Goal: Task Accomplishment & Management: Use online tool/utility

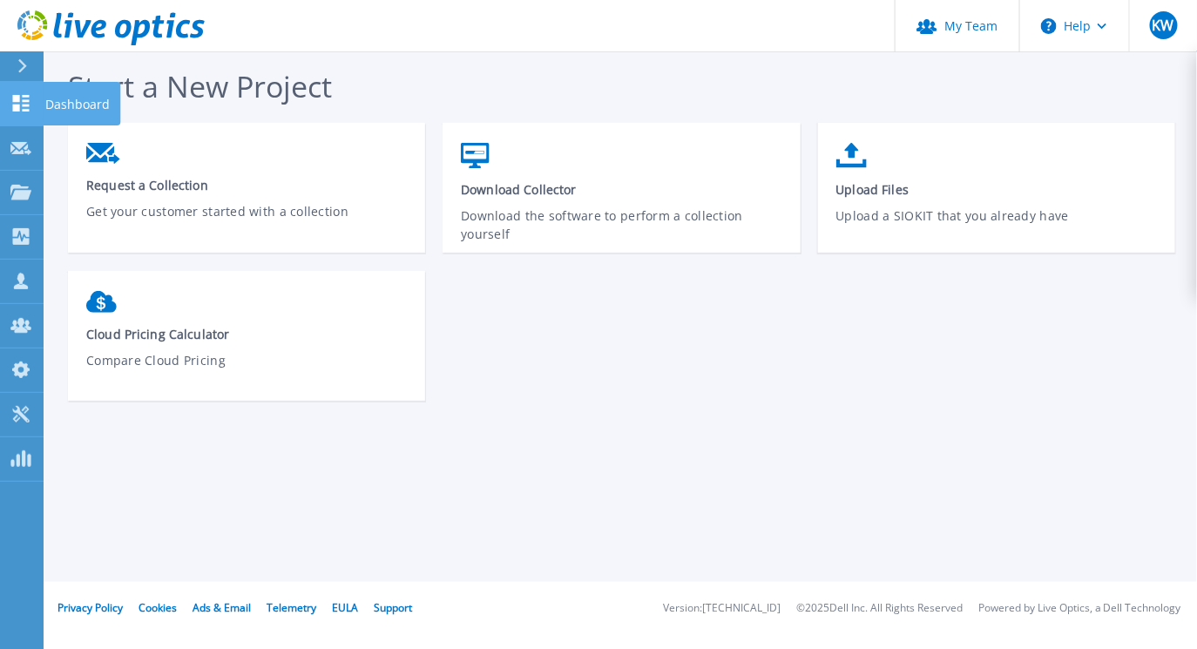
click at [20, 100] on icon at bounding box center [20, 103] width 21 height 17
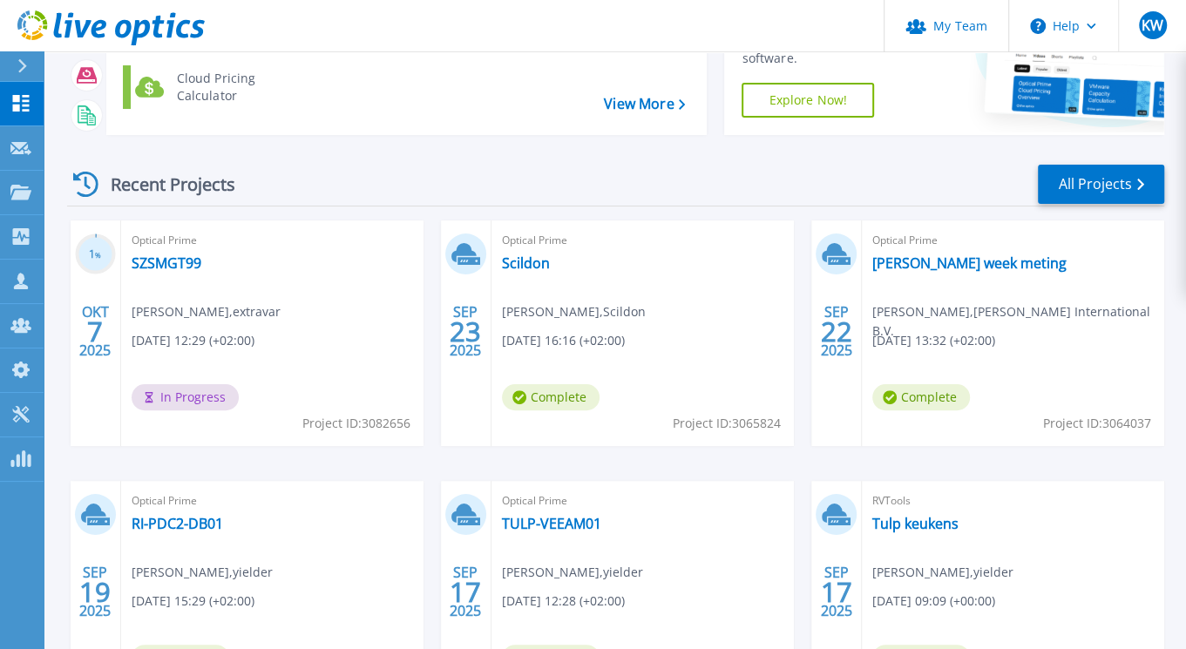
scroll to position [237, 0]
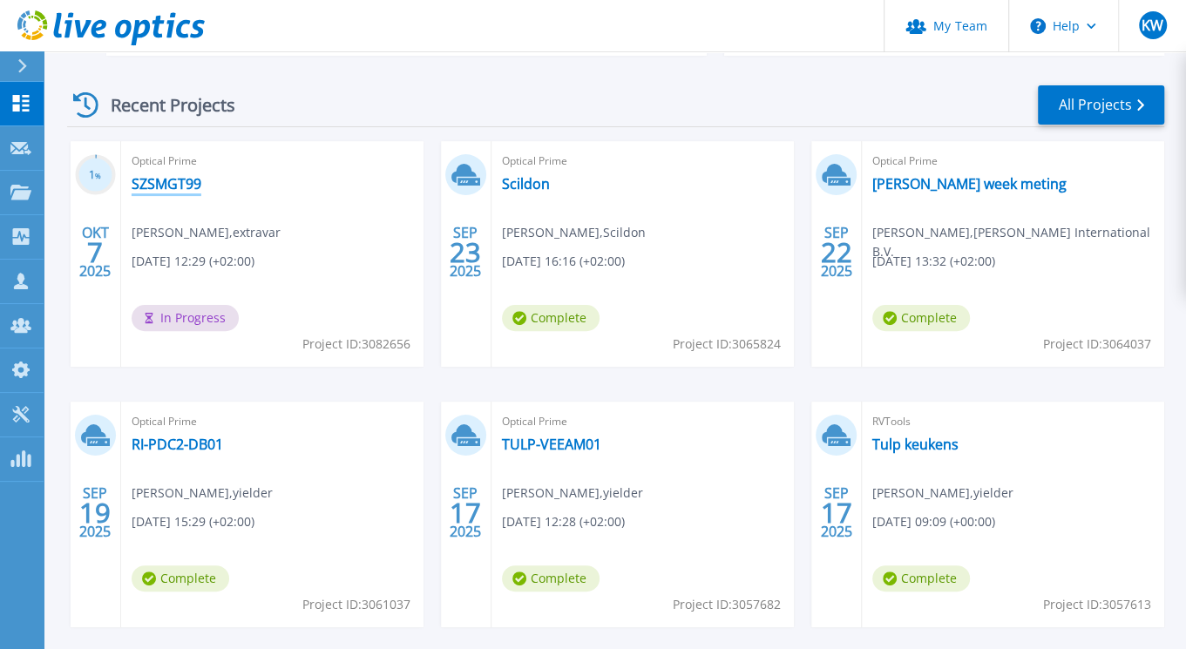
click at [169, 185] on link "SZSMGT99" at bounding box center [167, 183] width 70 height 17
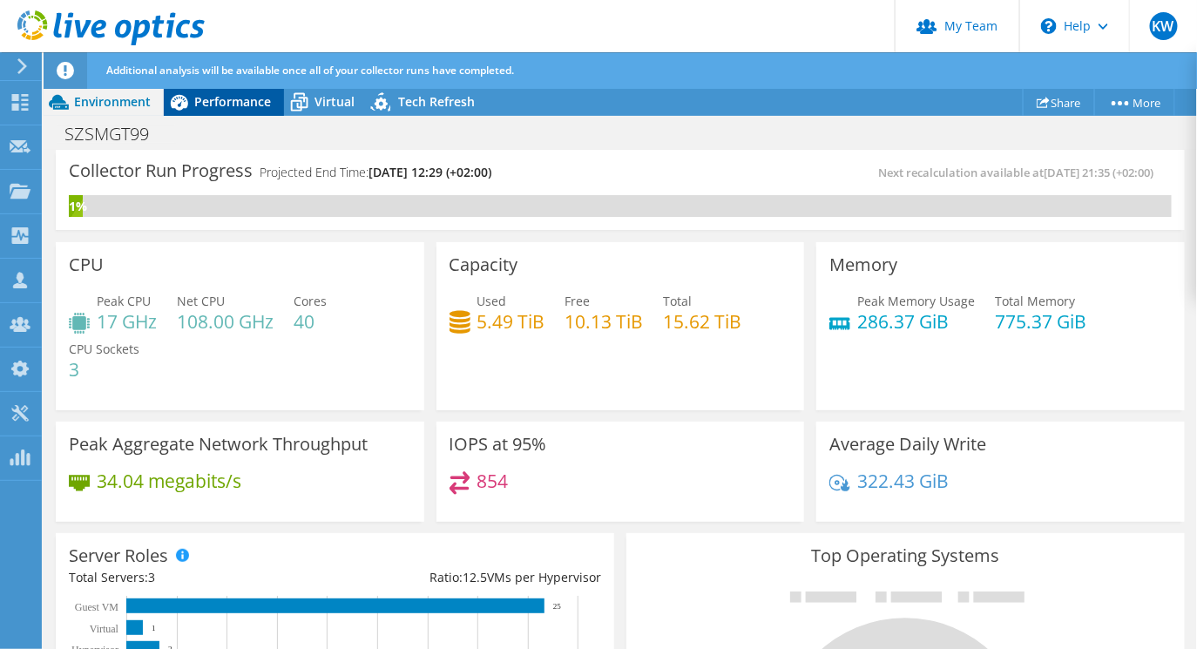
click at [256, 90] on div "Performance" at bounding box center [224, 102] width 120 height 28
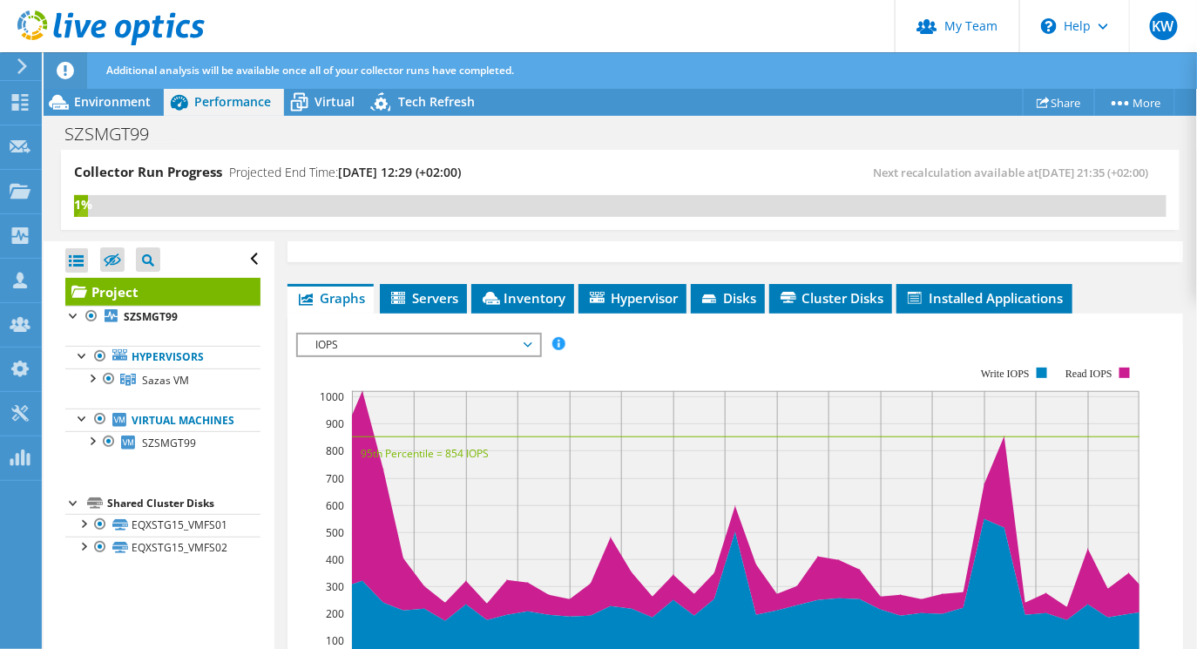
scroll to position [395, 0]
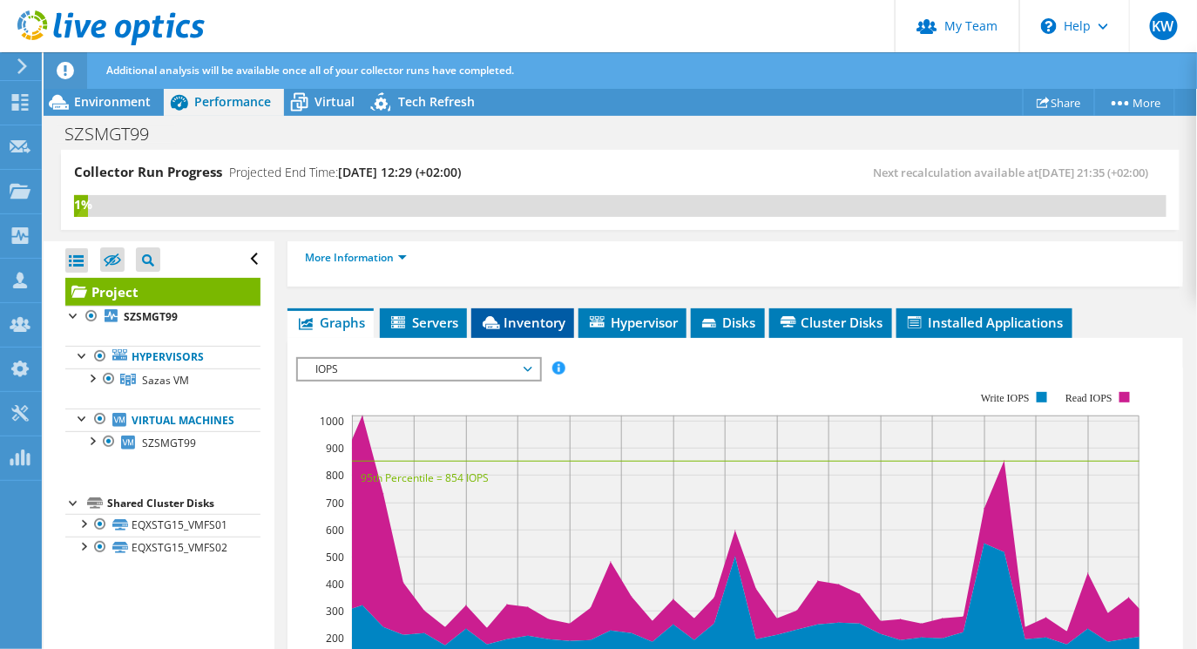
click at [504, 322] on span "Inventory" at bounding box center [522, 322] width 85 height 17
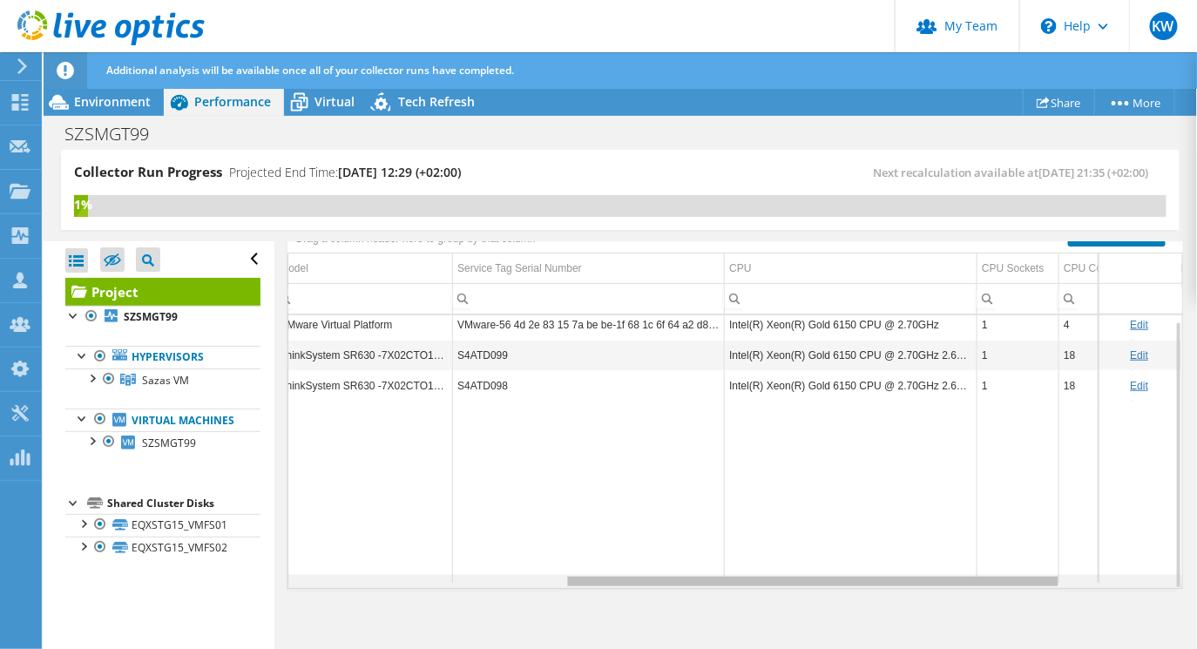
scroll to position [0, 0]
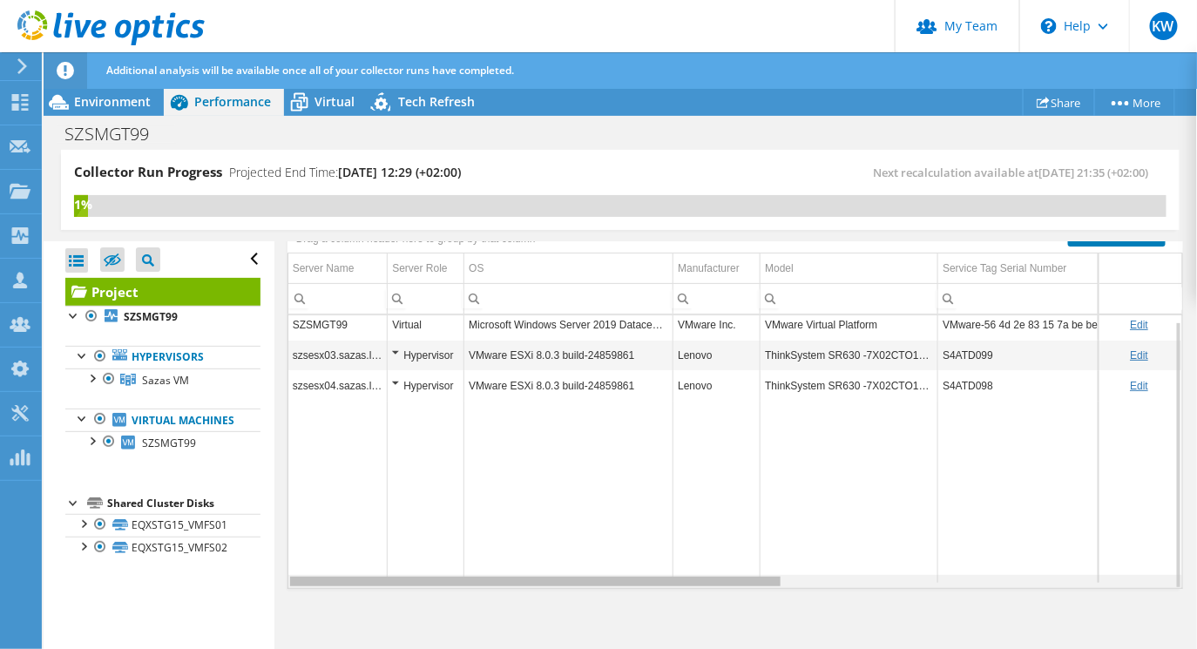
drag, startPoint x: 774, startPoint y: 573, endPoint x: 687, endPoint y: 585, distance: 87.0
click at [687, 585] on body "KW Partner Team Admin Kees Waldschmit [EMAIL_ADDRESS][DOMAIN_NAME] yielder My P…" at bounding box center [598, 324] width 1197 height 649
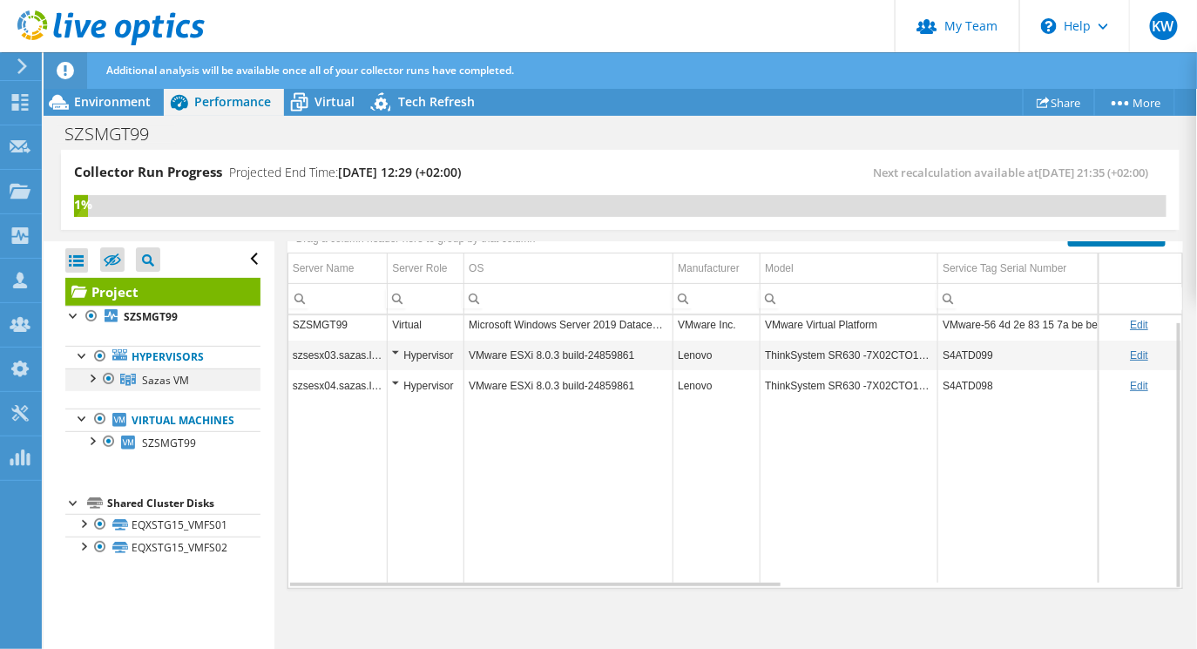
click at [91, 378] on div at bounding box center [91, 376] width 17 height 17
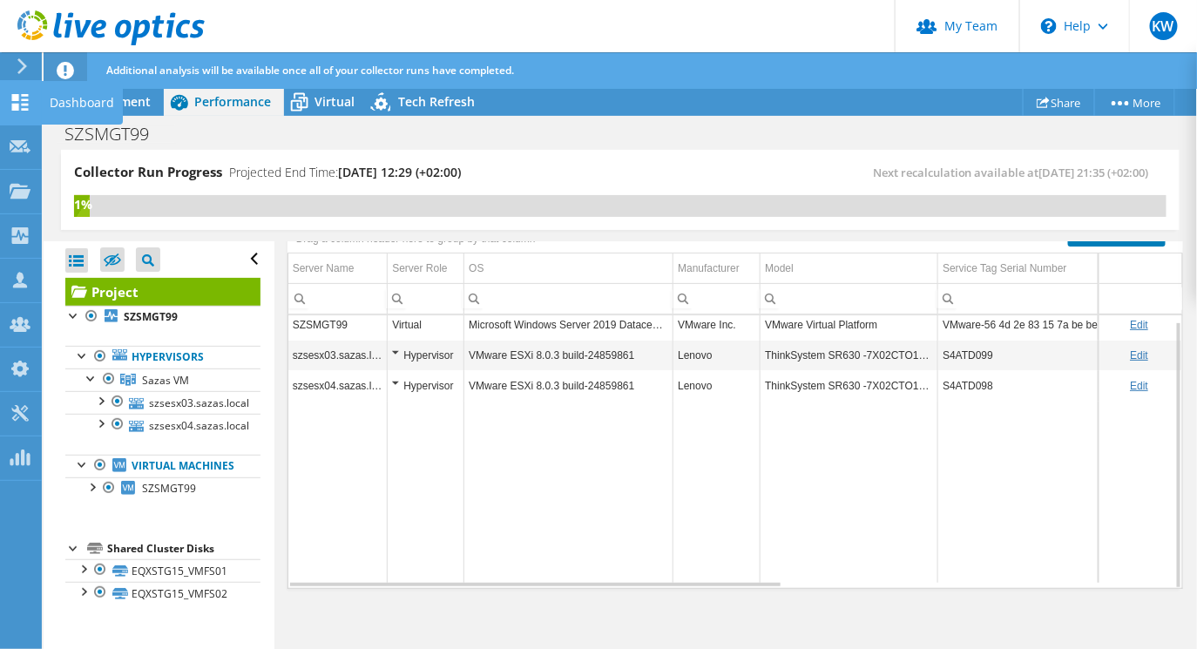
click at [21, 103] on icon at bounding box center [20, 102] width 21 height 17
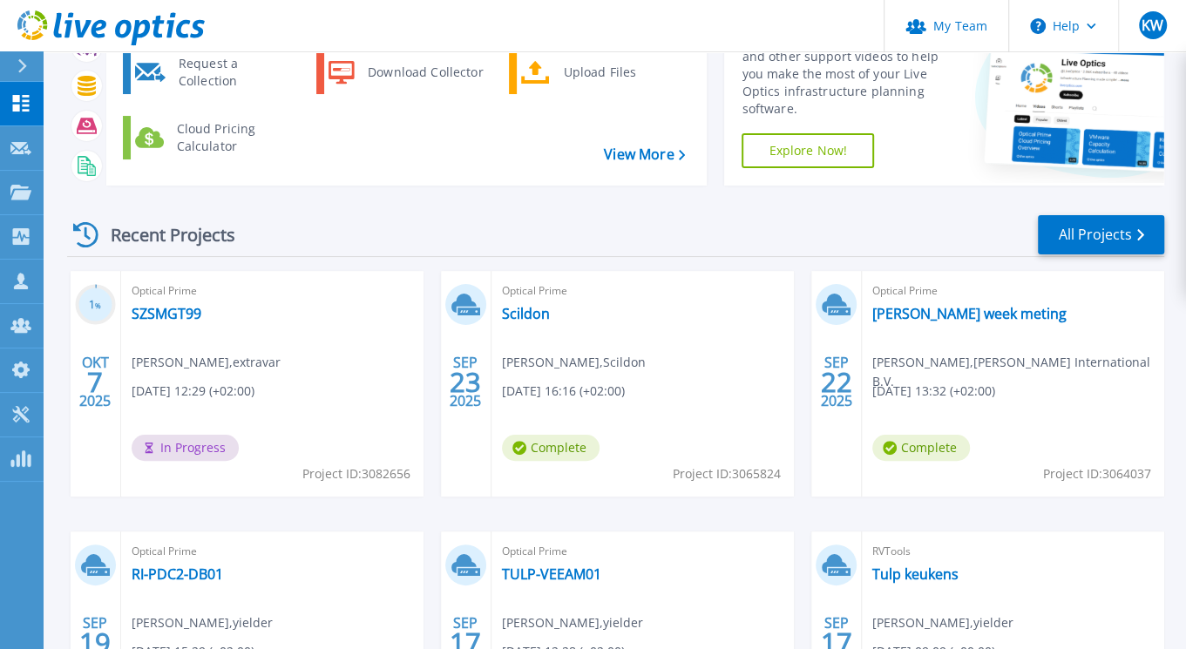
scroll to position [109, 0]
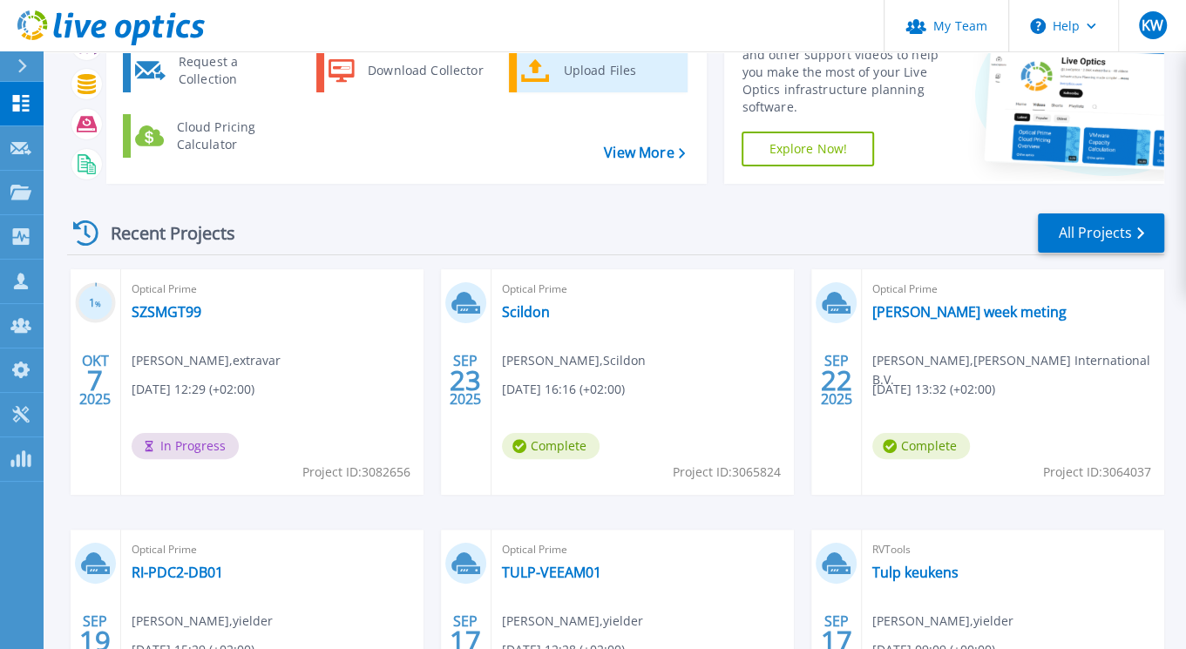
click at [583, 84] on div "Upload Files" at bounding box center [618, 70] width 129 height 35
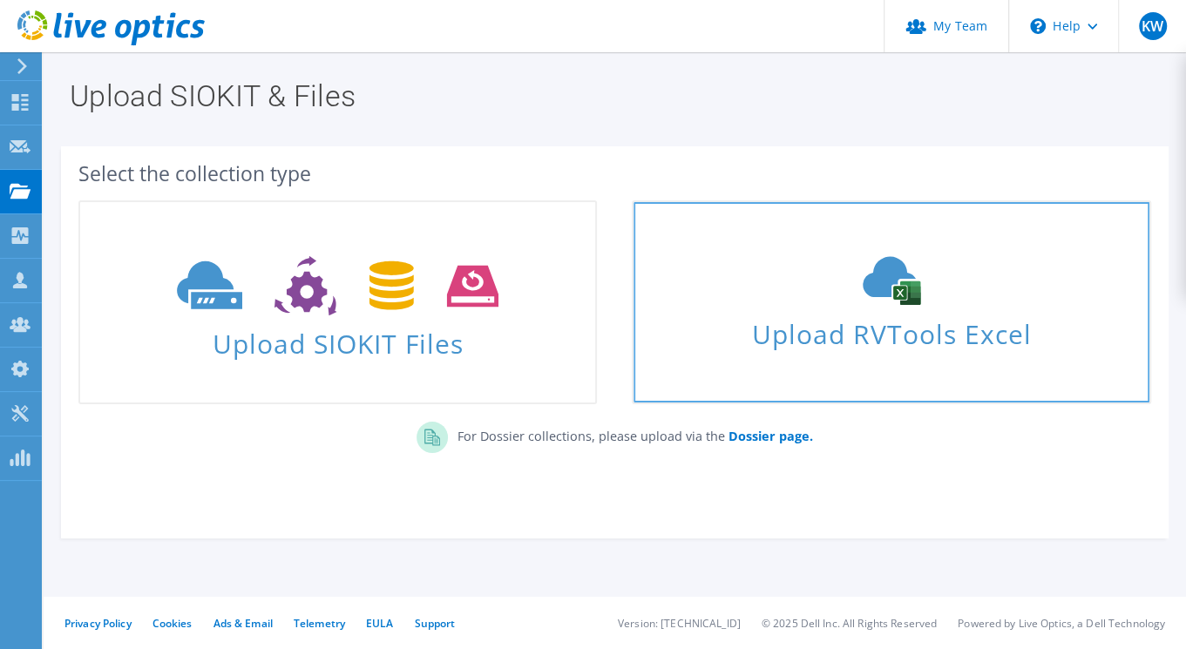
click at [828, 353] on link "Upload RVTools Excel" at bounding box center [891, 302] width 518 height 204
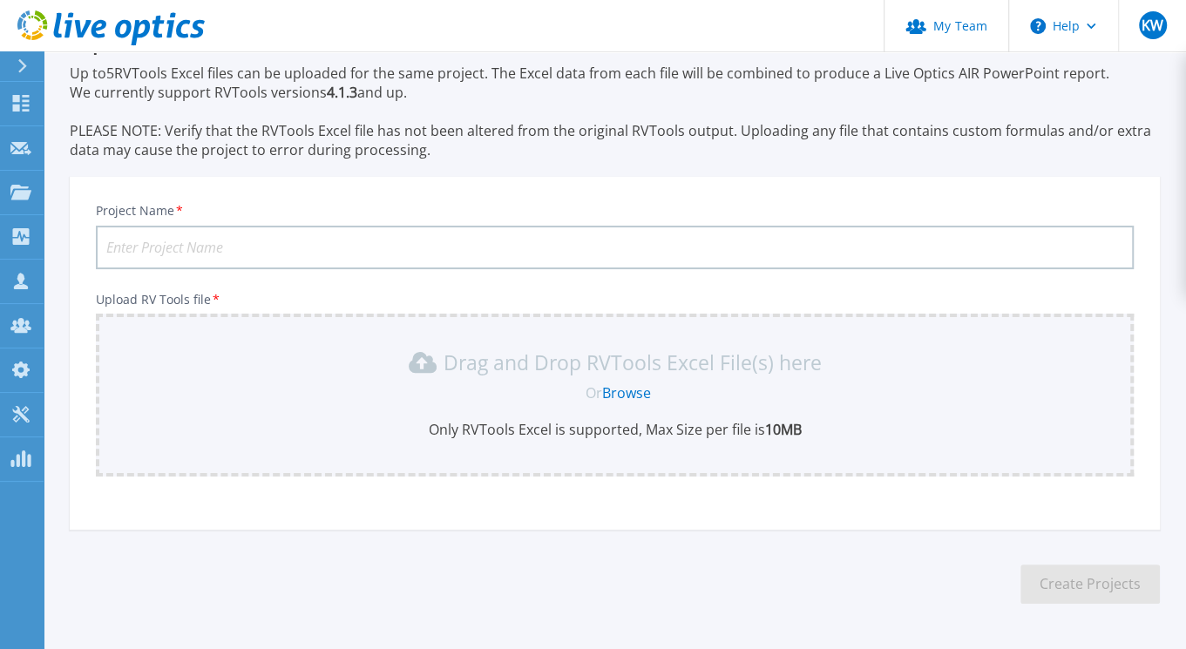
scroll to position [120, 0]
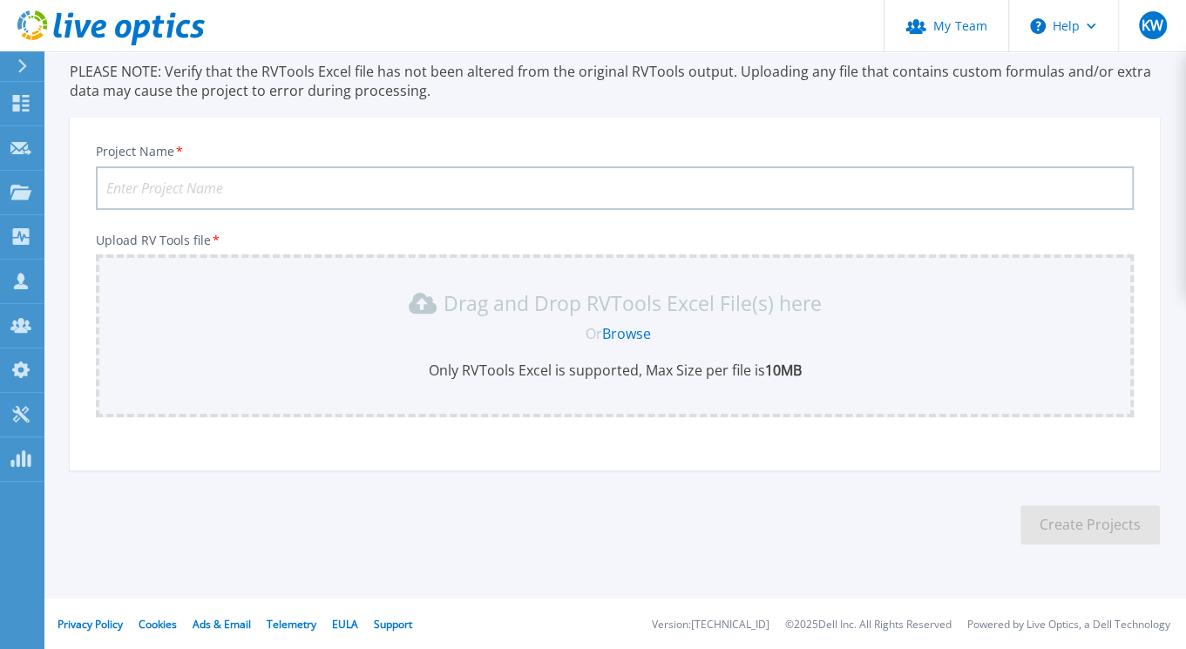
click at [233, 195] on input "Project Name *" at bounding box center [615, 188] width 1038 height 44
type input "gstar"
click at [625, 335] on link "Browse" at bounding box center [626, 333] width 49 height 19
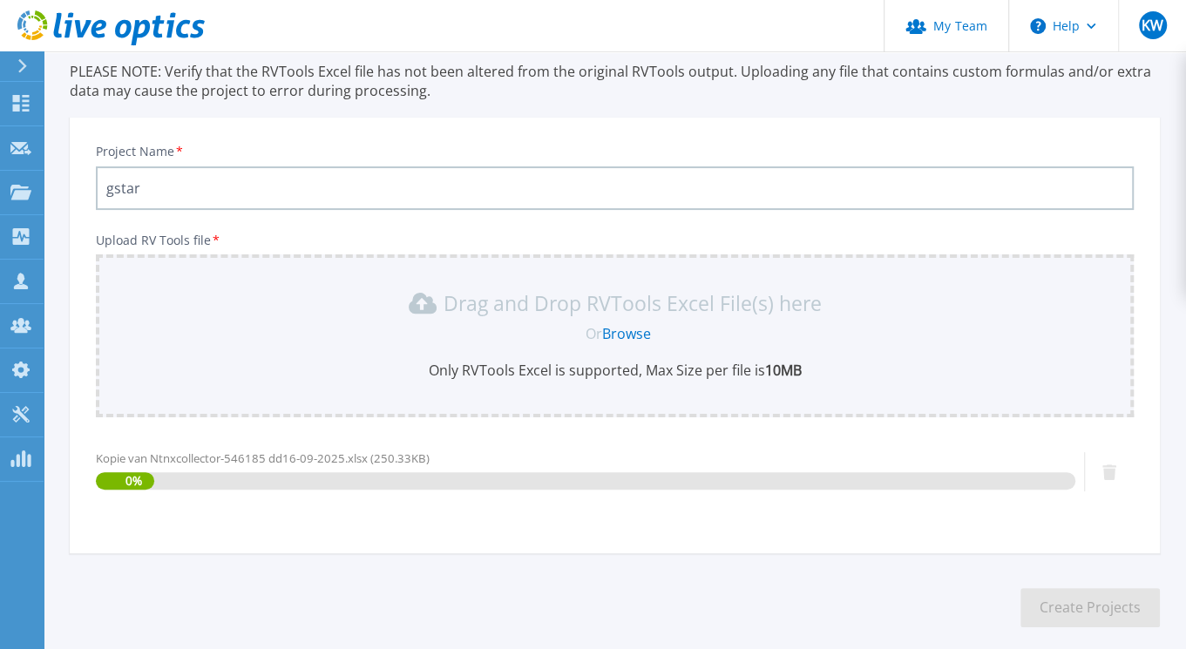
scroll to position [203, 0]
